Goal: Task Accomplishment & Management: Manage account settings

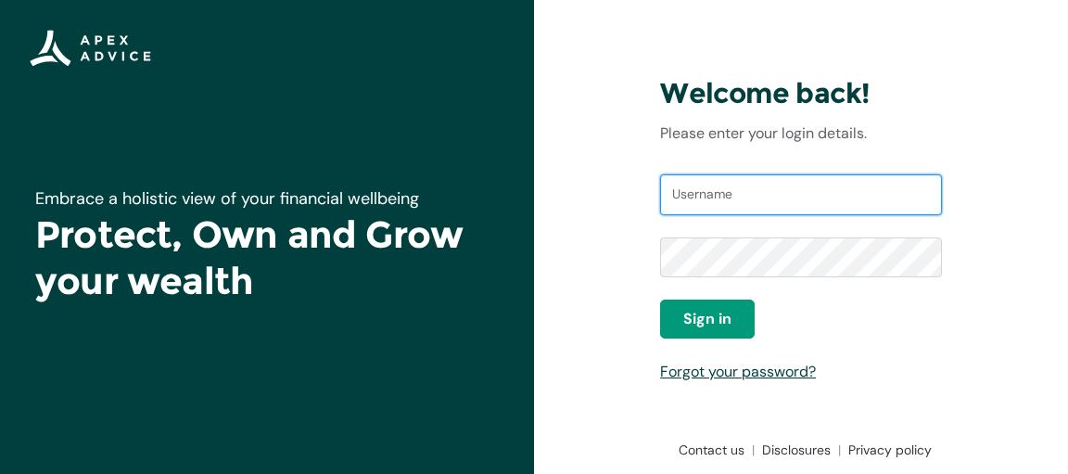
click at [787, 196] on input "Username" at bounding box center [801, 194] width 282 height 41
click at [762, 372] on link "Forgot your password?" at bounding box center [738, 370] width 156 height 19
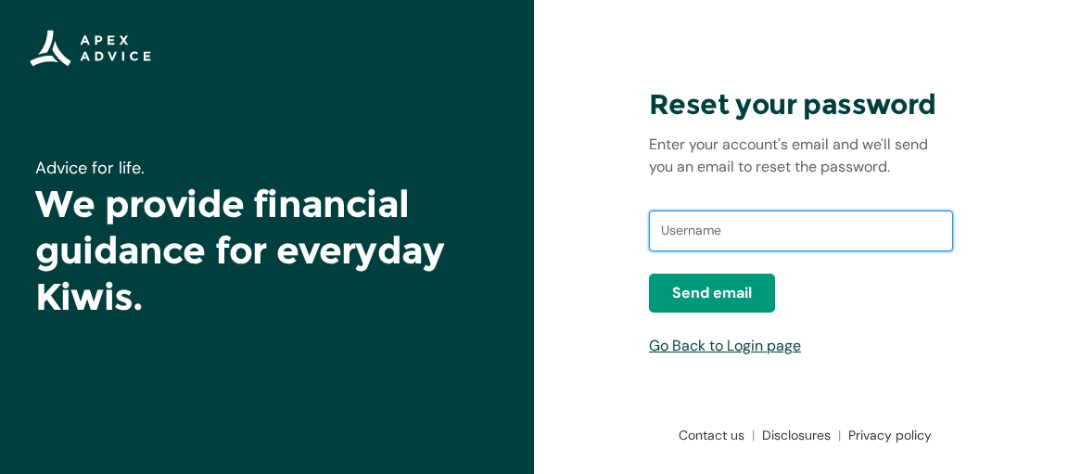
click at [758, 235] on input "text" at bounding box center [801, 230] width 304 height 41
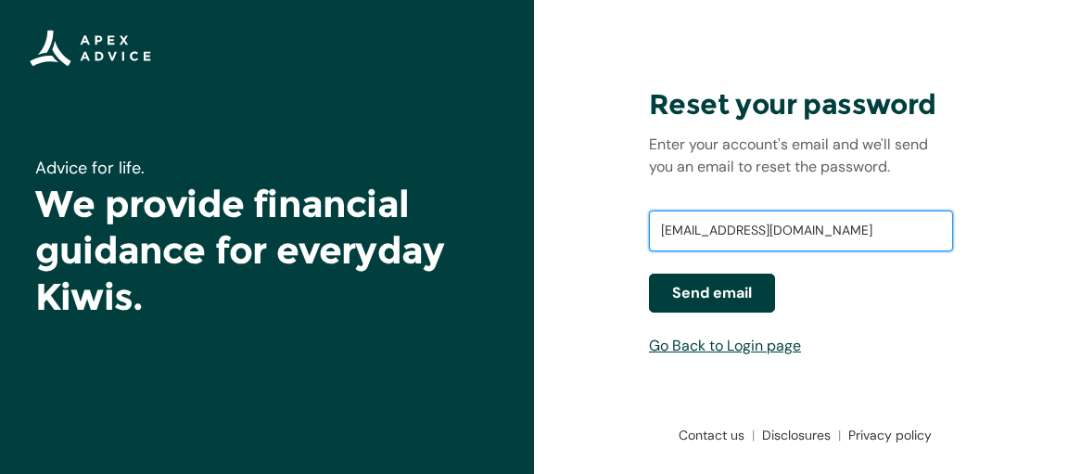
type input "[EMAIL_ADDRESS][DOMAIN_NAME]"
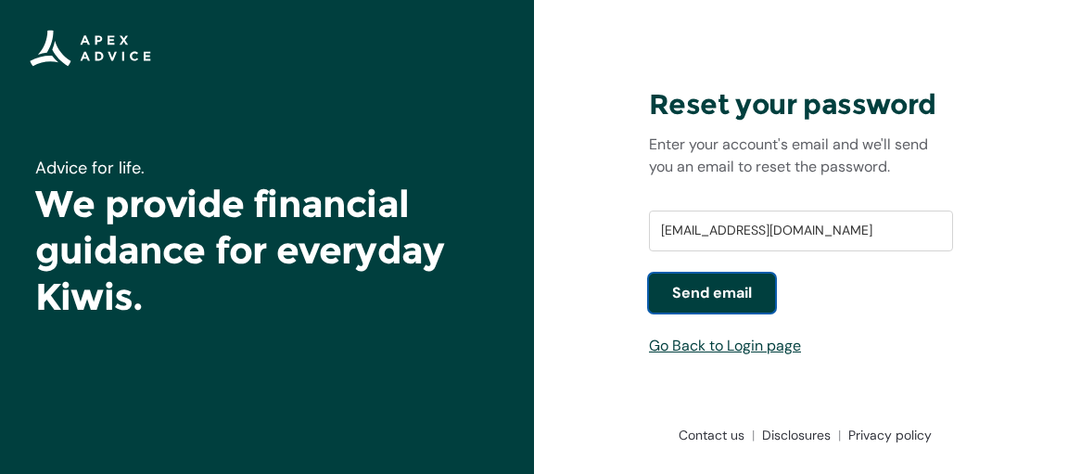
click at [721, 286] on span "Send email" at bounding box center [712, 293] width 80 height 22
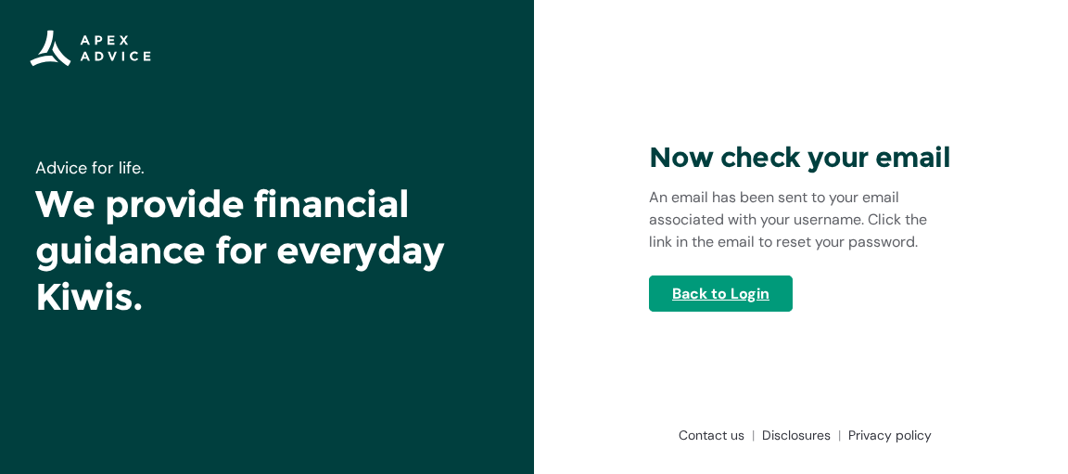
click at [743, 303] on link "Back to Login" at bounding box center [721, 293] width 144 height 36
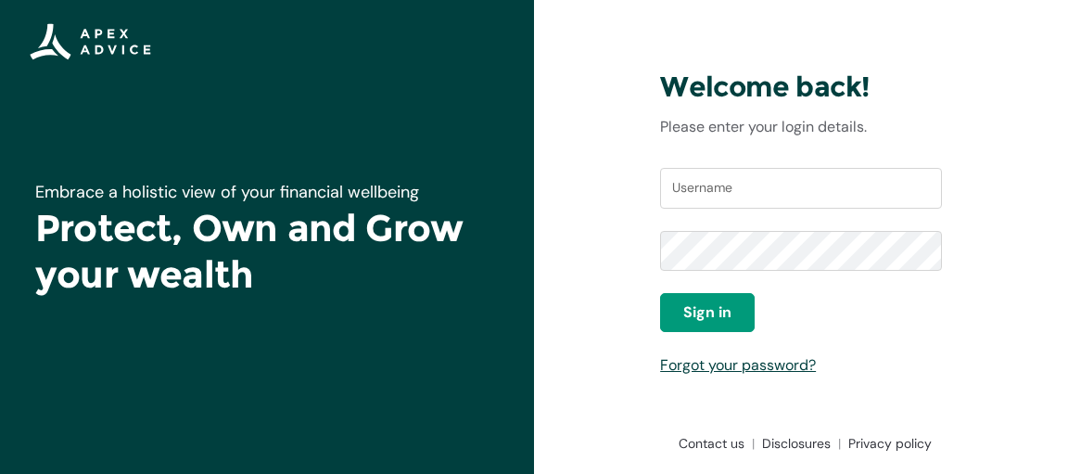
scroll to position [15, 0]
